Goal: Task Accomplishment & Management: Manage account settings

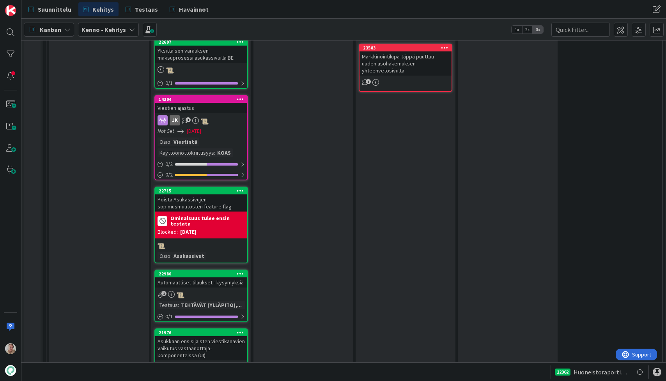
scroll to position [1286, 0]
click at [406, 63] on div "Markkinointilupa-täppä puuttuu uuden asohakemuksen yhteenvetosivulta" at bounding box center [406, 63] width 92 height 24
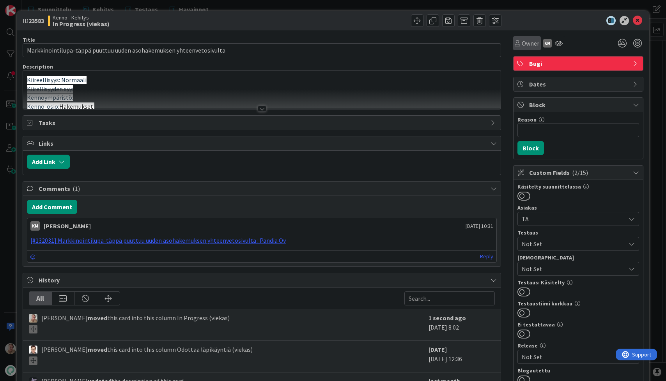
click at [524, 43] on span "Owner" at bounding box center [531, 43] width 18 height 9
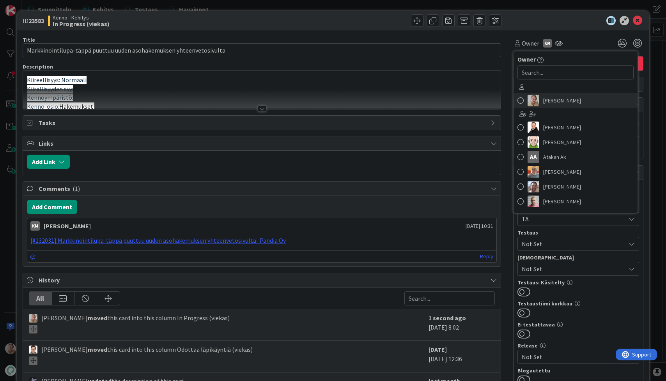
click at [547, 98] on span "Samuli Lindgren" at bounding box center [562, 101] width 38 height 12
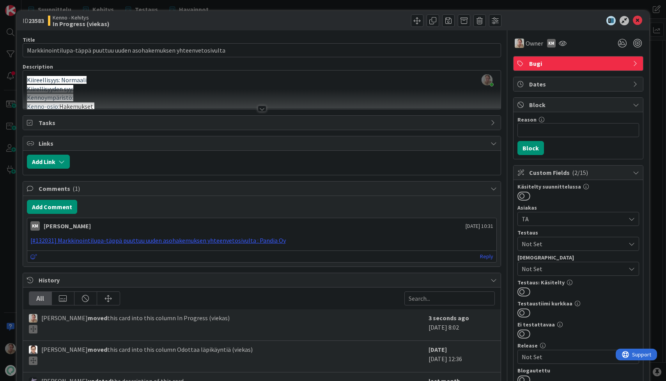
click at [259, 112] on div at bounding box center [262, 109] width 9 height 6
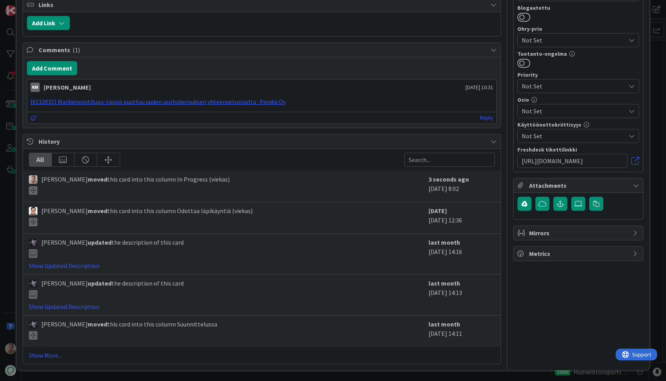
scroll to position [759, 0]
drag, startPoint x: 307, startPoint y: 148, endPoint x: 22, endPoint y: 148, distance: 285.5
click at [22, 148] on div "ID 23583 Kenno - Kehitys In Progress (viekas) Title 68 / 128 Markkinointilupa-t…" at bounding box center [333, 9] width 633 height 723
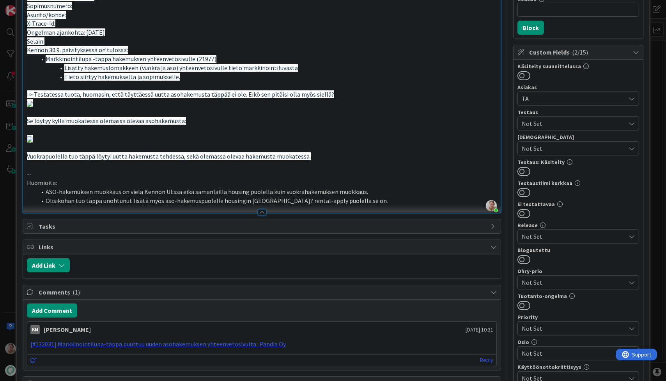
scroll to position [0, 0]
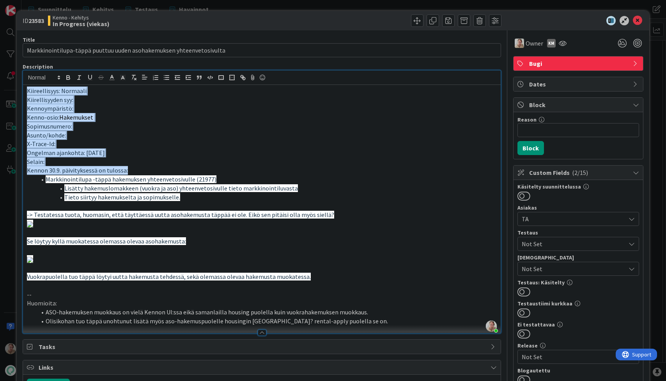
drag, startPoint x: 133, startPoint y: 171, endPoint x: -3, endPoint y: 81, distance: 163.1
click at [0, 81] on html "Suunnittelu Kehitys Testaus Havainnot Suunnittelu Kehitys Testaus Havainnot Kan…" at bounding box center [333, 190] width 666 height 381
click at [103, 78] on icon "button" at bounding box center [101, 77] width 7 height 7
click at [156, 143] on p "X-Trace-Id:" at bounding box center [262, 144] width 470 height 9
drag, startPoint x: 131, startPoint y: 170, endPoint x: 6, endPoint y: 83, distance: 151.9
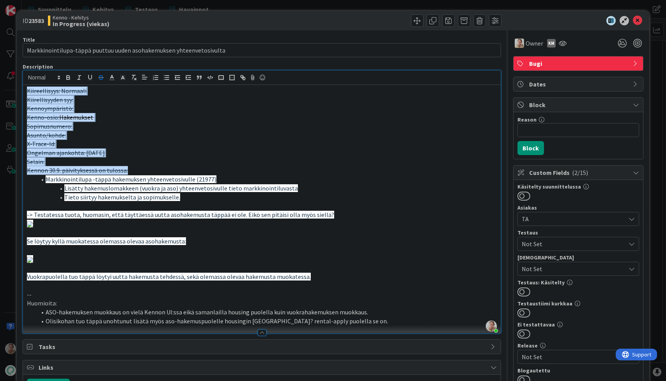
click at [6, 83] on div "ID 23583 Kenno - Kehitys In Progress (viekas) Title 68 / 128 Markkinointilupa-t…" at bounding box center [333, 190] width 666 height 381
click at [133, 78] on line "button" at bounding box center [133, 77] width 1 height 4
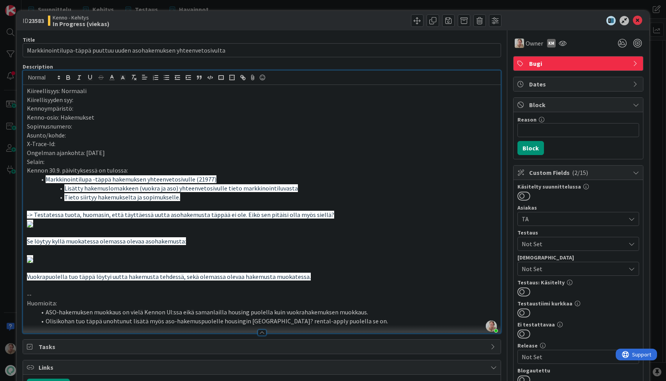
click at [151, 153] on p "Ongelman ajankohta: 25.9.2025" at bounding box center [262, 153] width 470 height 9
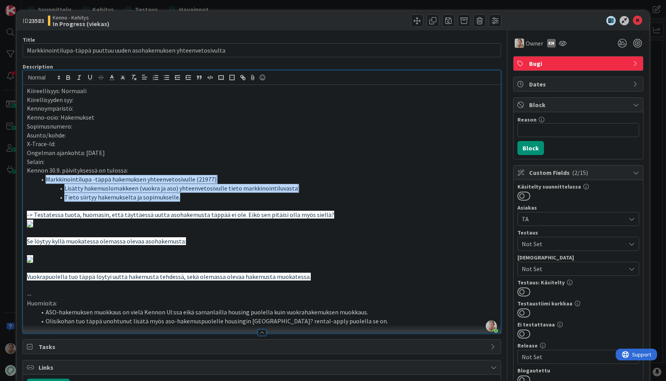
drag, startPoint x: 185, startPoint y: 198, endPoint x: 42, endPoint y: 181, distance: 143.8
click at [42, 181] on ol "Markkinointilupa -täppä hakemuksen yhteenvetosivulle (21977) Lisätty hakemuslom…" at bounding box center [262, 188] width 470 height 27
click at [133, 78] on line "button" at bounding box center [133, 77] width 1 height 4
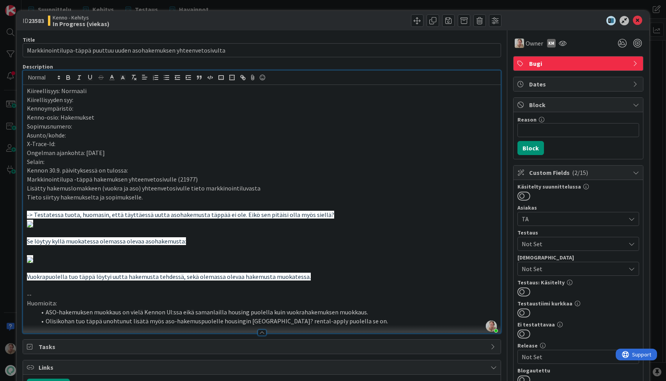
click at [199, 180] on p "Markkinointilupa -täppä hakemuksen yhteenvetosivulle (21977)" at bounding box center [262, 179] width 470 height 9
click at [165, 78] on line "button" at bounding box center [167, 78] width 4 height 0
click at [264, 187] on p "Lisätty hakemuslomakkeen (vuokra ja aso) yhteenvetosivulle tieto markkinointilu…" at bounding box center [262, 188] width 470 height 9
click at [163, 80] on icon "button" at bounding box center [166, 77] width 7 height 7
click at [187, 76] on icon "button" at bounding box center [188, 77] width 7 height 7
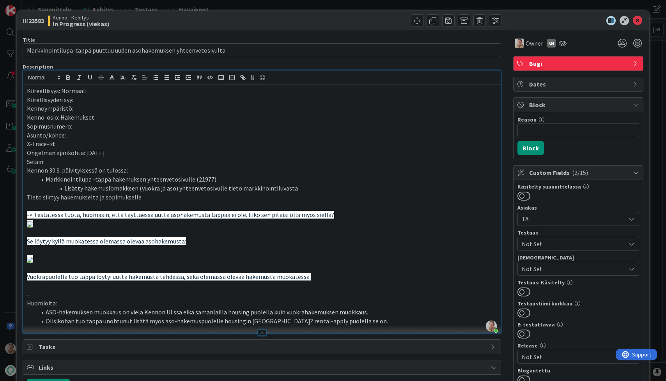
click at [148, 196] on p "Tieto siirtyy hakemukselta ja sopimukselle." at bounding box center [262, 197] width 470 height 9
click at [167, 78] on line "button" at bounding box center [167, 78] width 4 height 0
click at [190, 78] on line "button" at bounding box center [189, 78] width 2 height 0
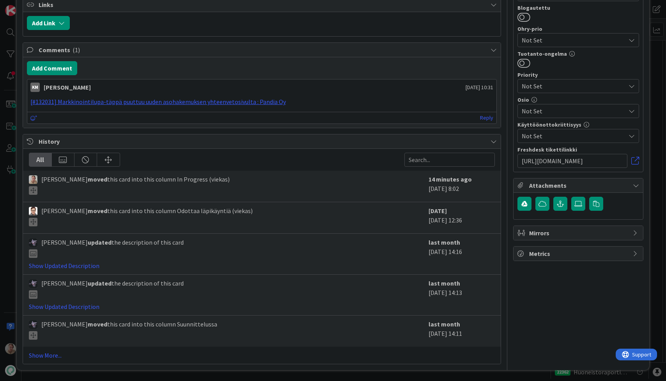
scroll to position [502, 0]
drag, startPoint x: 204, startPoint y: 183, endPoint x: 13, endPoint y: 181, distance: 190.3
click at [13, 181] on div "ID 23583 Kenno - Kehitys In Progress (viekas) Title 68 / 128 Markkinointilupa-t…" at bounding box center [333, 190] width 666 height 381
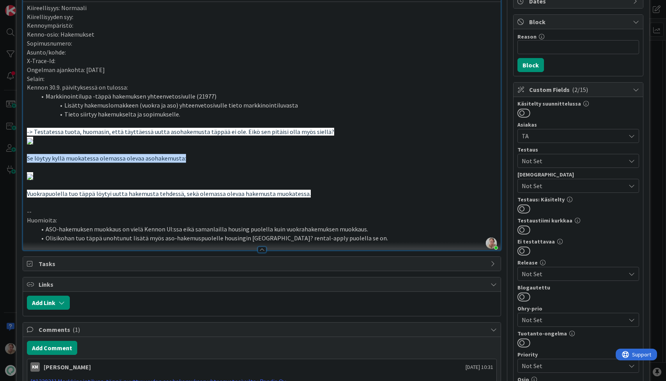
scroll to position [0, 0]
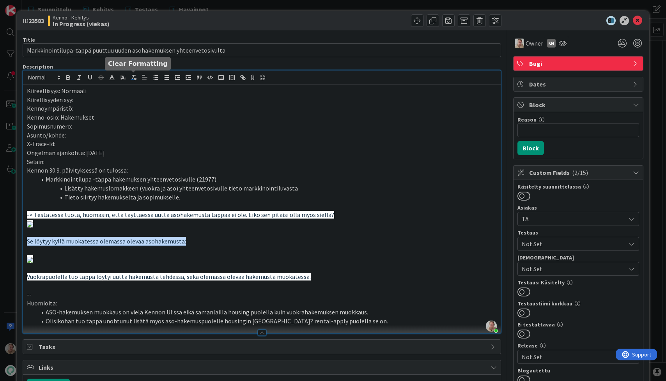
click at [134, 77] on icon "button" at bounding box center [133, 77] width 7 height 7
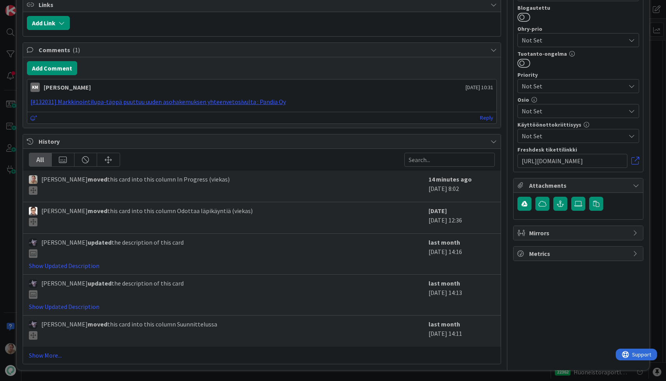
scroll to position [679, 0]
drag, startPoint x: 311, startPoint y: 227, endPoint x: 21, endPoint y: 227, distance: 289.4
click at [21, 227] on div "ID 23583 Kenno - Kehitys In Progress (viekas) Title 68 / 128 Markkinointilupa-t…" at bounding box center [333, 9] width 633 height 723
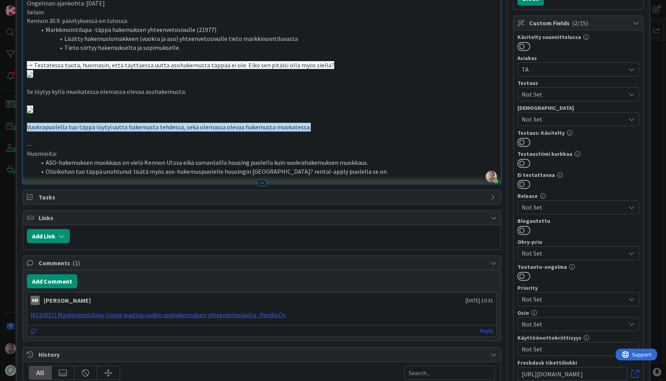
scroll to position [0, 0]
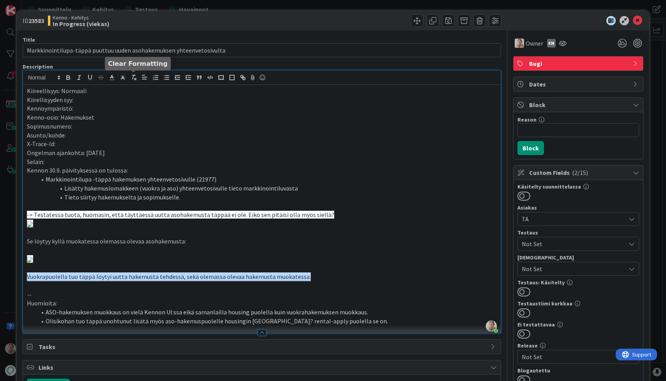
click at [133, 79] on icon "button" at bounding box center [133, 77] width 7 height 7
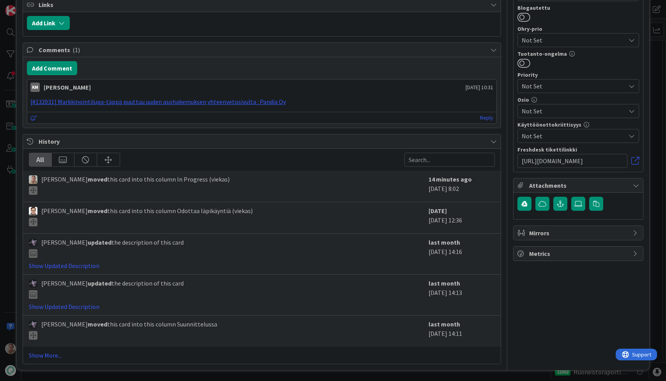
scroll to position [848, 0]
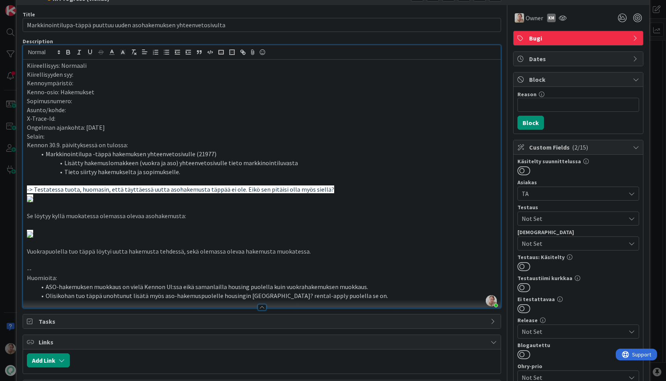
scroll to position [0, 0]
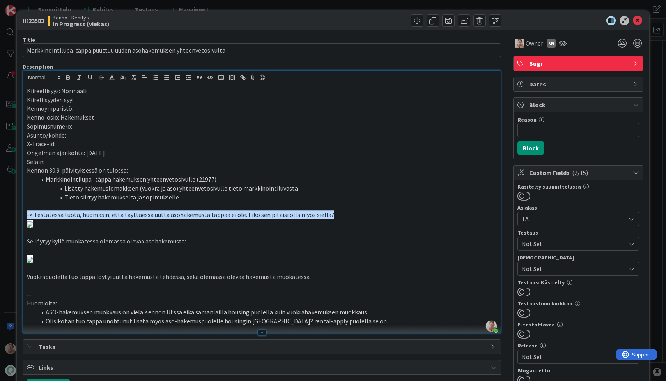
drag, startPoint x: 319, startPoint y: 215, endPoint x: 23, endPoint y: 217, distance: 296.8
click at [23, 217] on div "Kiireellisyys: Normaali Kiirellisyyden syy: Kennoympäristö: Kenno-osio: Hakemuk…" at bounding box center [262, 209] width 478 height 248
click at [137, 80] on icon "button" at bounding box center [133, 77] width 7 height 7
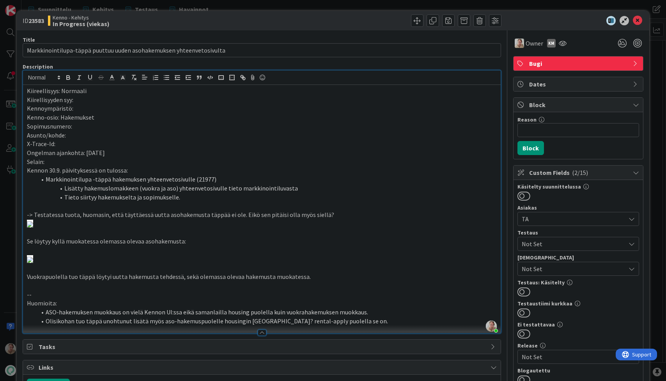
click at [235, 145] on p "X-Trace-Id:" at bounding box center [262, 144] width 470 height 9
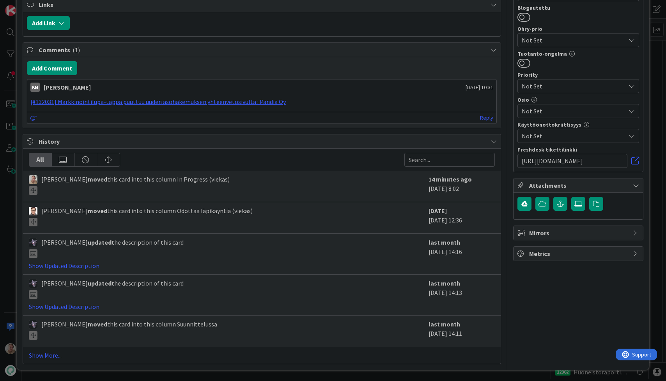
scroll to position [866, 0]
